Goal: Navigation & Orientation: Find specific page/section

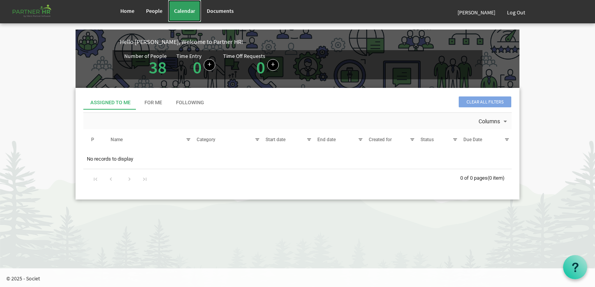
click at [187, 14] on link "Calendar" at bounding box center [184, 11] width 33 height 22
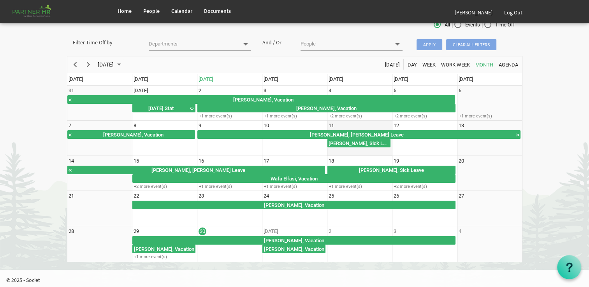
scroll to position [33, 0]
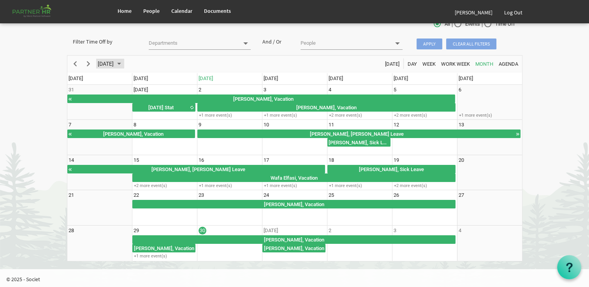
click at [114, 62] on span "[DATE]" at bounding box center [106, 64] width 18 height 10
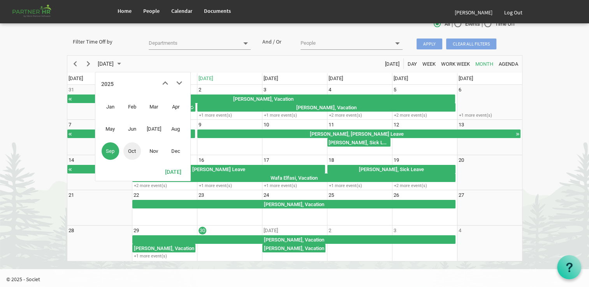
click at [123, 157] on td "Oct" at bounding box center [132, 151] width 22 height 22
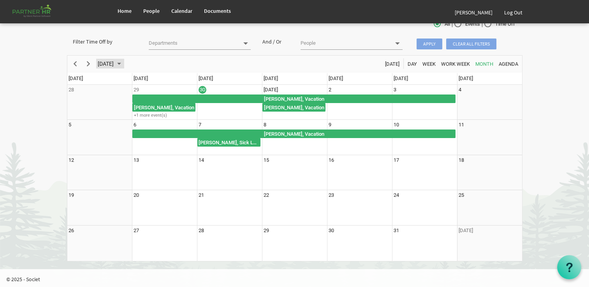
click at [124, 63] on span "September 2025" at bounding box center [118, 64] width 9 height 10
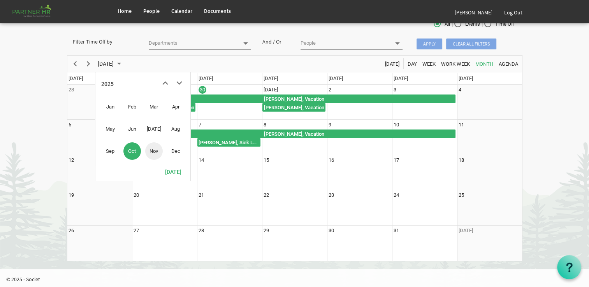
click at [150, 152] on span "Nov" at bounding box center [154, 152] width 18 height 18
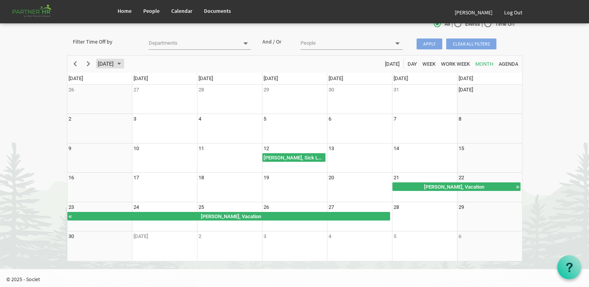
click at [124, 65] on span "September 2025" at bounding box center [118, 64] width 9 height 10
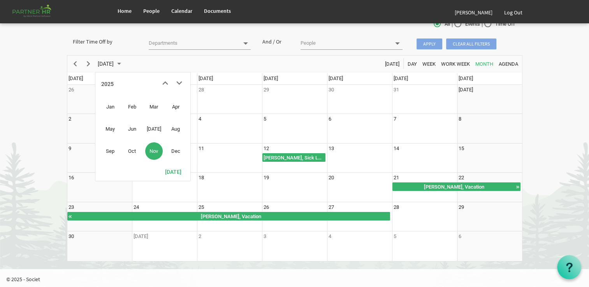
click at [171, 152] on span "Dec" at bounding box center [176, 152] width 18 height 18
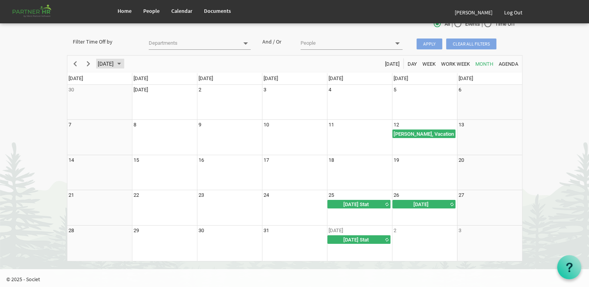
click at [114, 65] on span "[DATE]" at bounding box center [106, 64] width 18 height 10
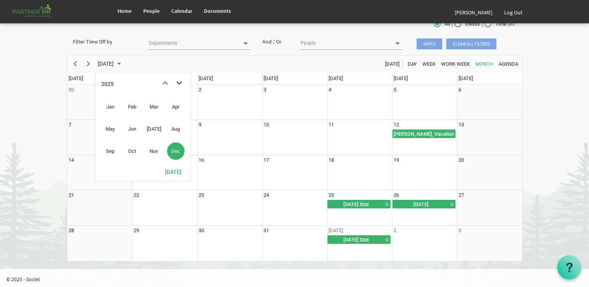
click at [181, 80] on span "next month" at bounding box center [180, 83] width 14 height 14
click at [113, 102] on span "Jan" at bounding box center [111, 107] width 18 height 18
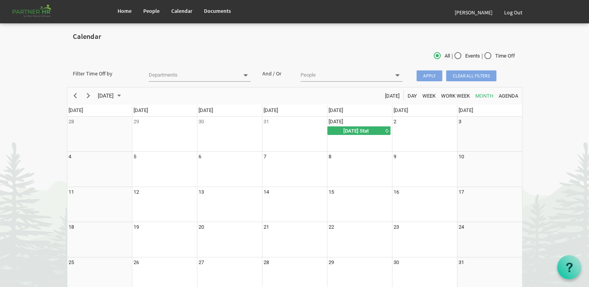
scroll to position [0, 0]
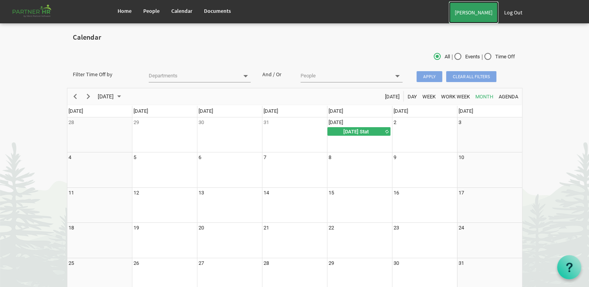
click at [489, 14] on link "[PERSON_NAME]" at bounding box center [473, 13] width 49 height 22
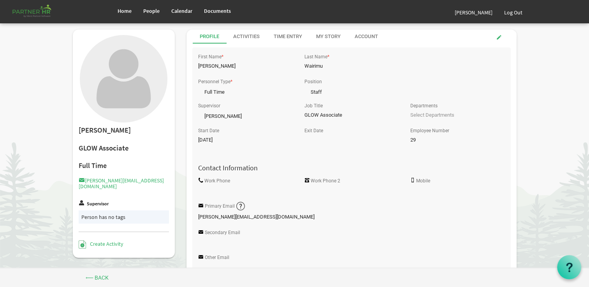
scroll to position [195, 0]
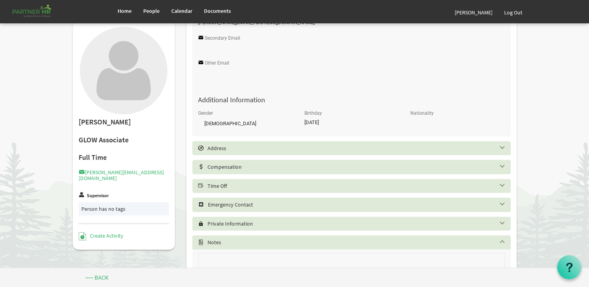
click at [245, 191] on div "Time Off" at bounding box center [351, 186] width 319 height 14
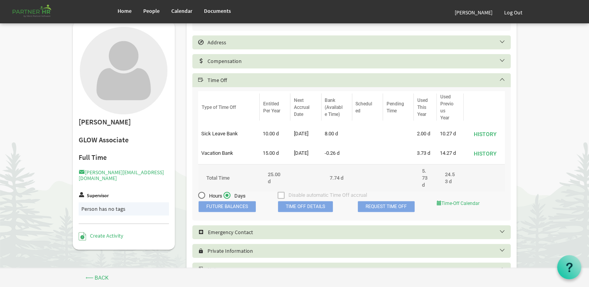
scroll to position [312, 0]
